Goal: Book appointment/travel/reservation

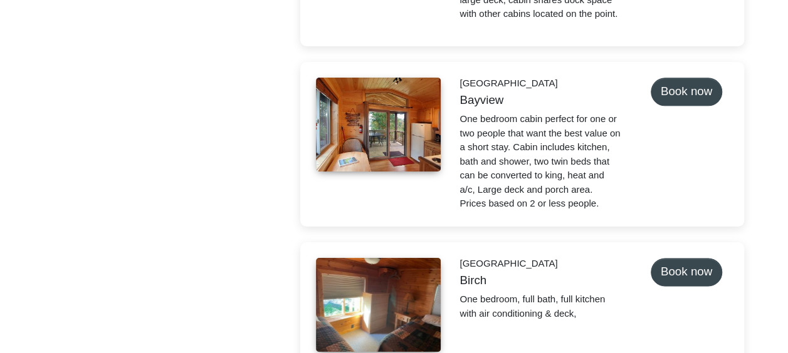
scroll to position [679, 0]
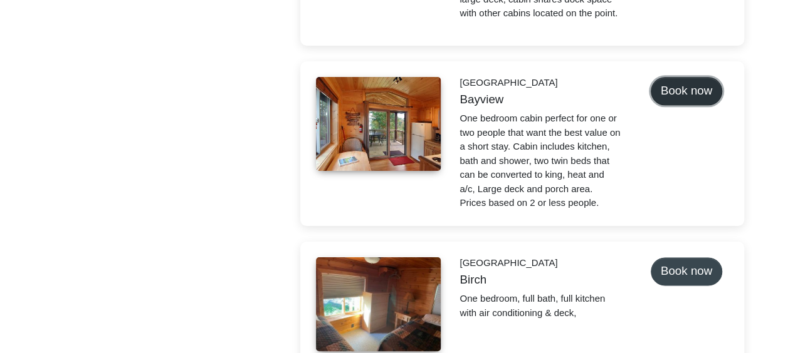
select select "*"
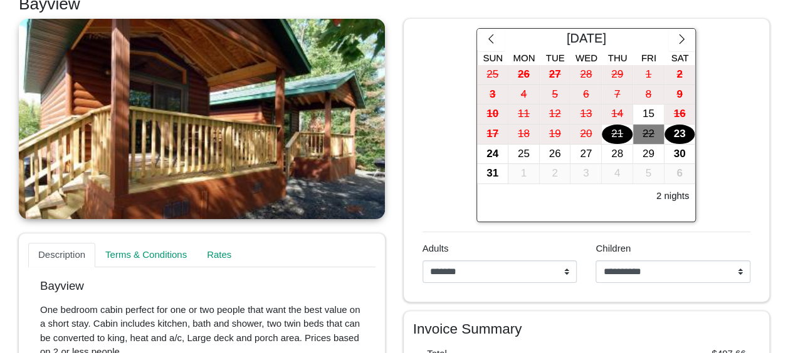
scroll to position [123, 0]
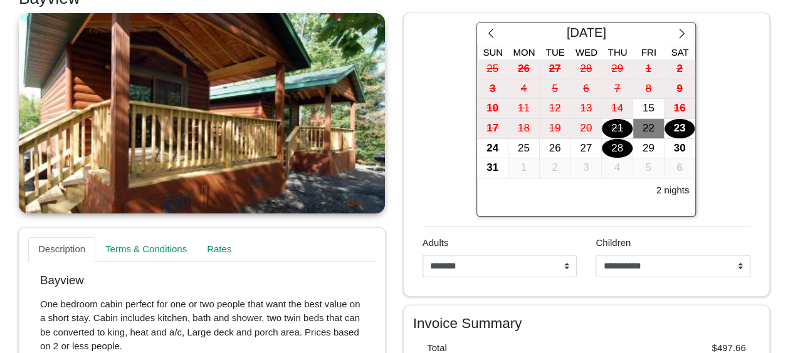
click at [624, 150] on div "28" at bounding box center [617, 148] width 31 height 19
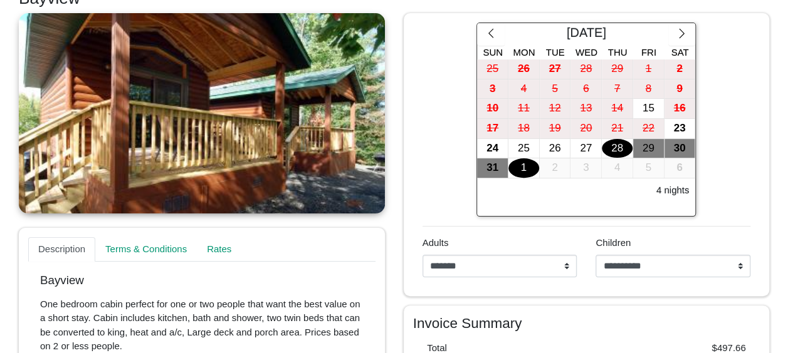
click at [519, 165] on div "1" at bounding box center [523, 168] width 31 height 19
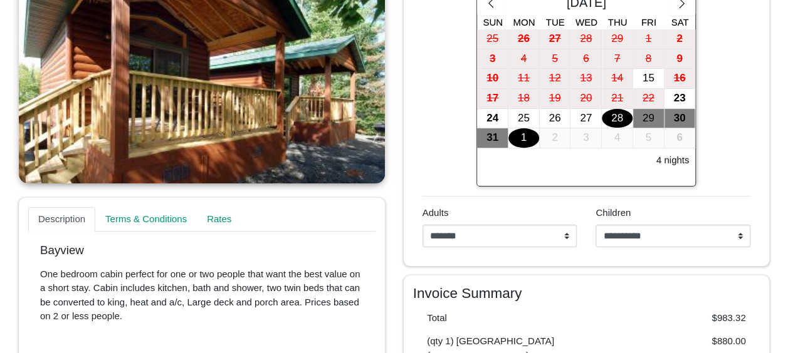
scroll to position [155, 0]
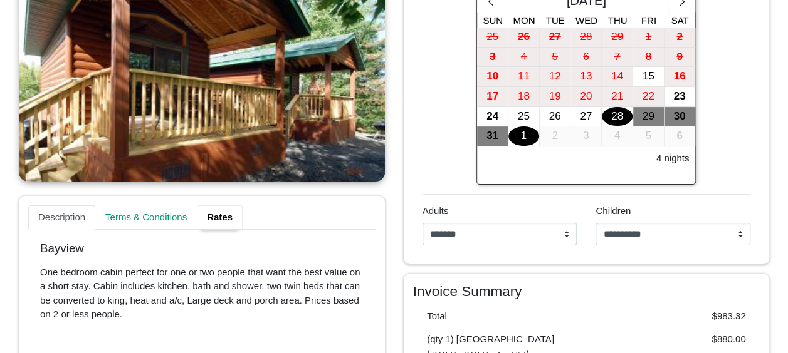
click at [218, 217] on link "Rates" at bounding box center [220, 218] width 46 height 25
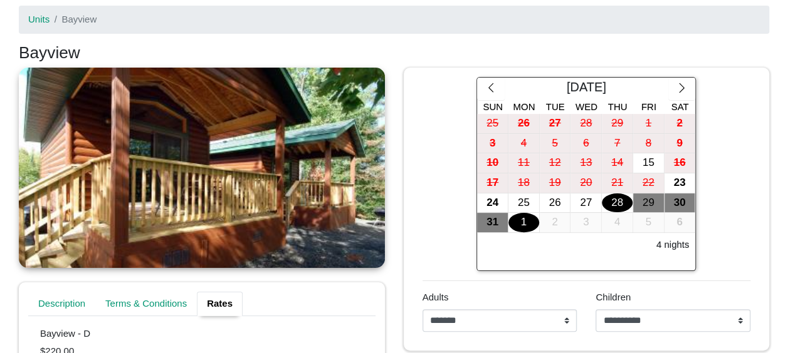
scroll to position [70, 0]
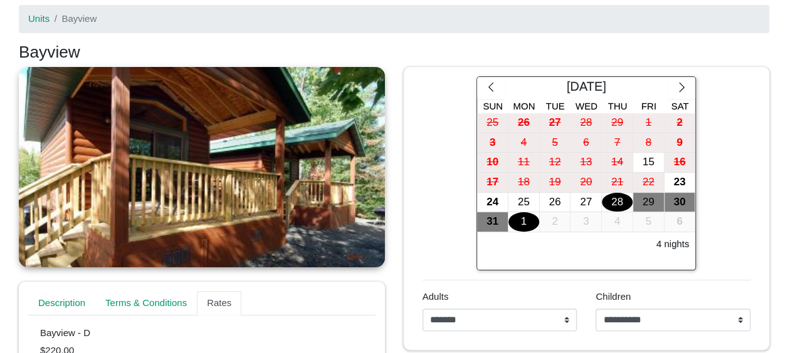
click at [312, 183] on link at bounding box center [202, 167] width 366 height 201
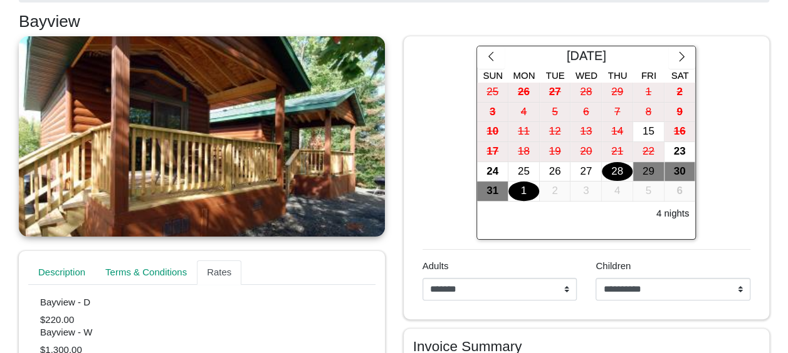
scroll to position [85, 0]
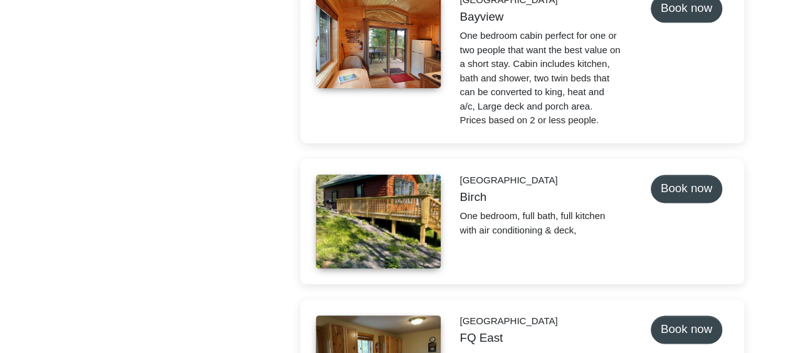
scroll to position [762, 0]
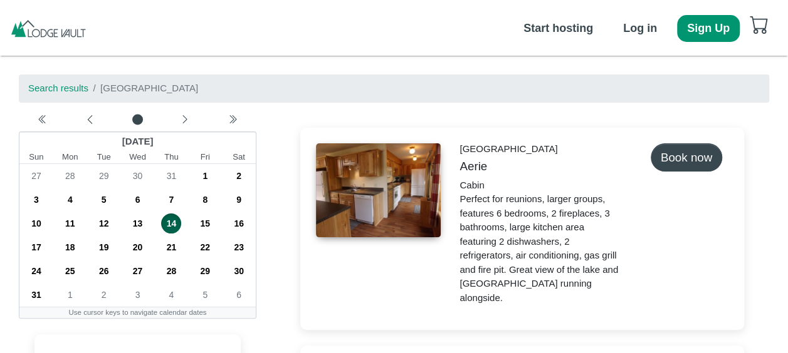
select select "*"
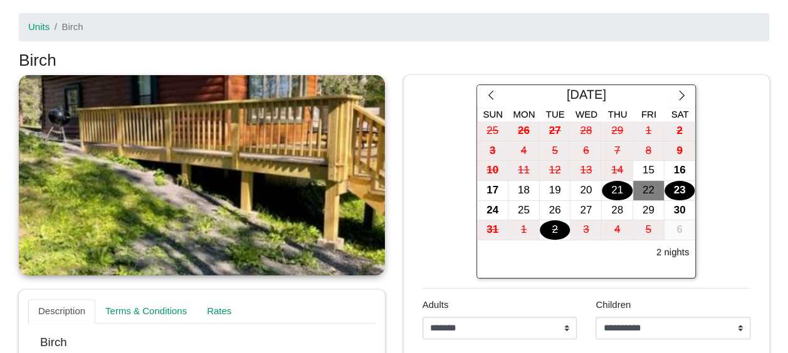
scroll to position [61, 0]
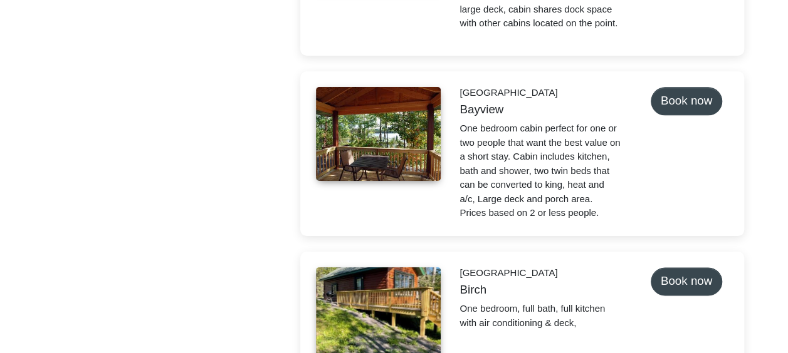
scroll to position [676, 0]
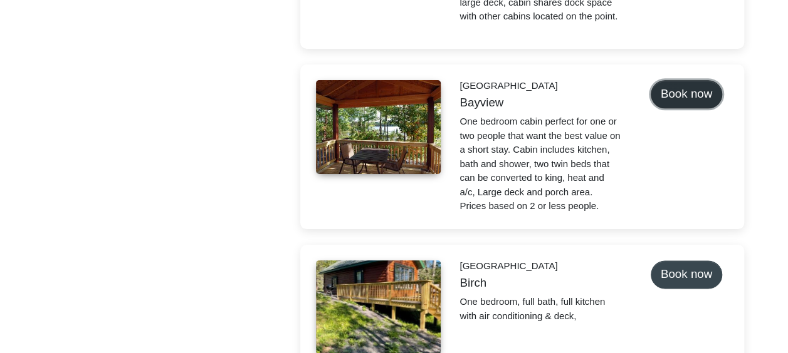
select select "*"
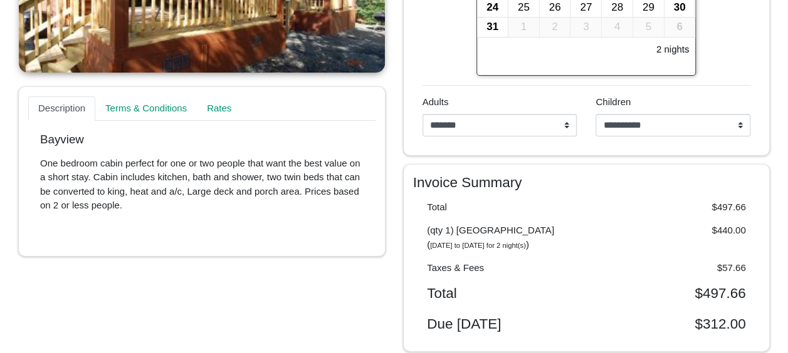
scroll to position [174, 0]
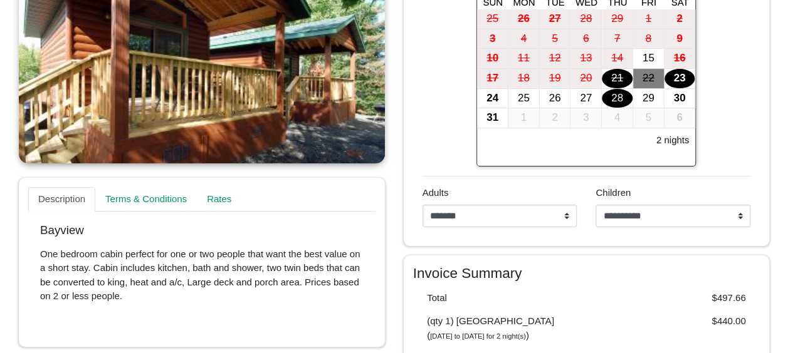
click at [615, 98] on div "28" at bounding box center [617, 98] width 31 height 19
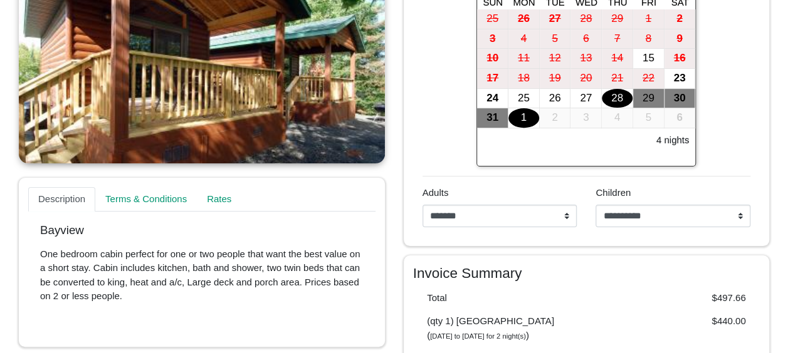
click at [511, 118] on div "1" at bounding box center [523, 117] width 31 height 19
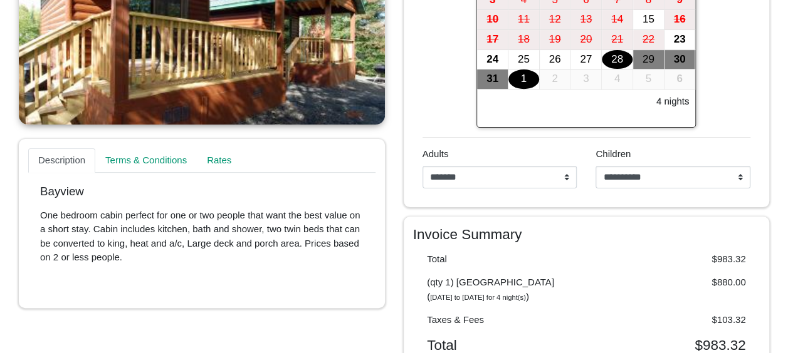
scroll to position [212, 0]
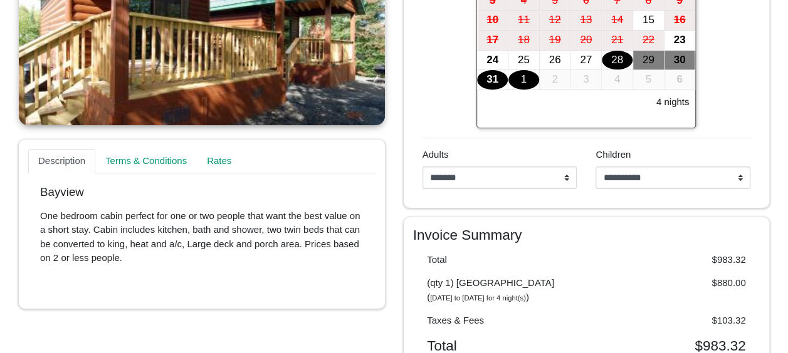
click at [496, 80] on div "31" at bounding box center [492, 79] width 31 height 19
click at [606, 56] on div "28" at bounding box center [617, 60] width 31 height 19
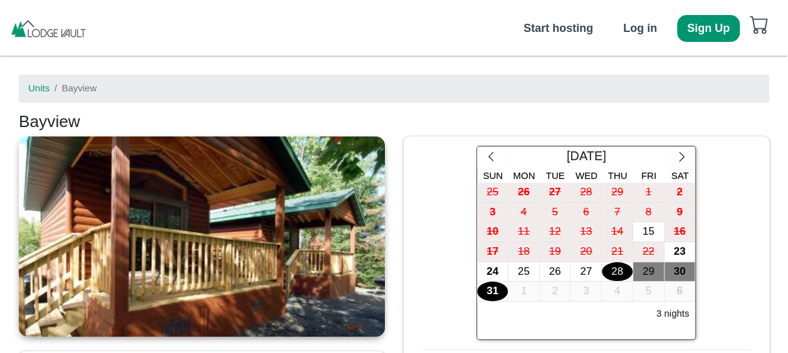
scroll to position [26, 0]
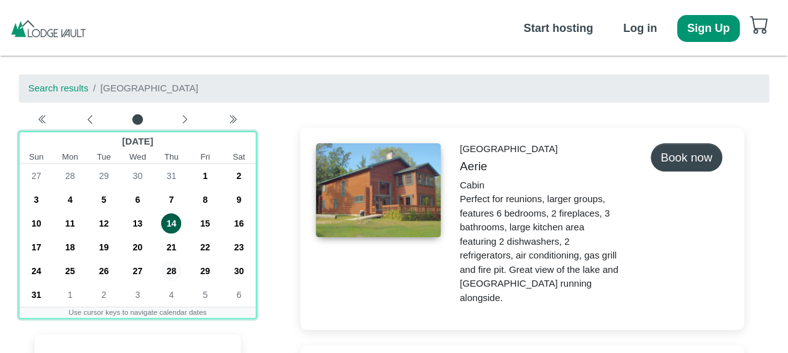
click at [171, 272] on span "28" at bounding box center [171, 271] width 20 height 20
click at [70, 290] on span "1" at bounding box center [70, 295] width 20 height 20
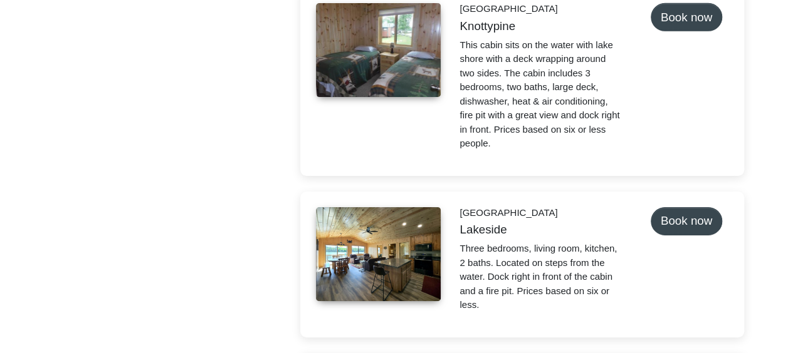
scroll to position [1873, 0]
